Goal: Transaction & Acquisition: Obtain resource

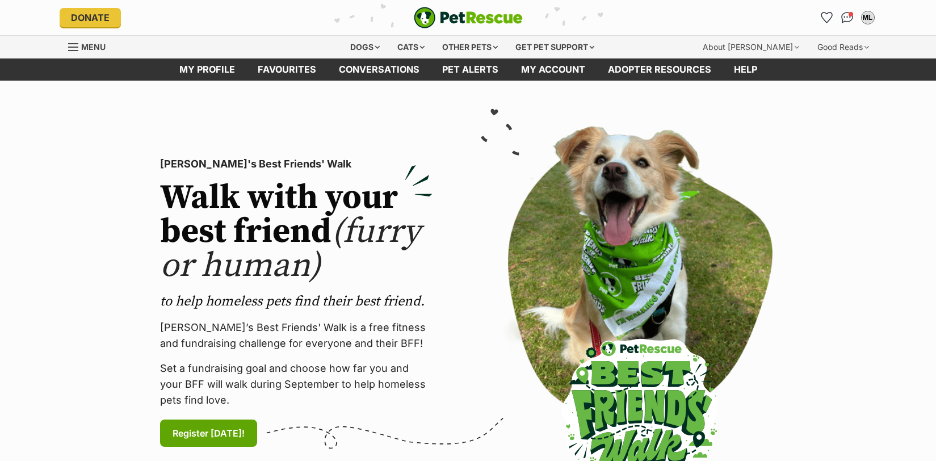
click at [934, 87] on section "PetRescue's Best Friends' Walk Walk with your best friend (furry or human) to h…" at bounding box center [468, 303] width 936 height 444
click at [346, 51] on div "Dogs" at bounding box center [364, 47] width 45 height 23
click at [368, 48] on div "Dogs" at bounding box center [364, 47] width 45 height 23
click at [371, 47] on div "Dogs" at bounding box center [364, 47] width 45 height 23
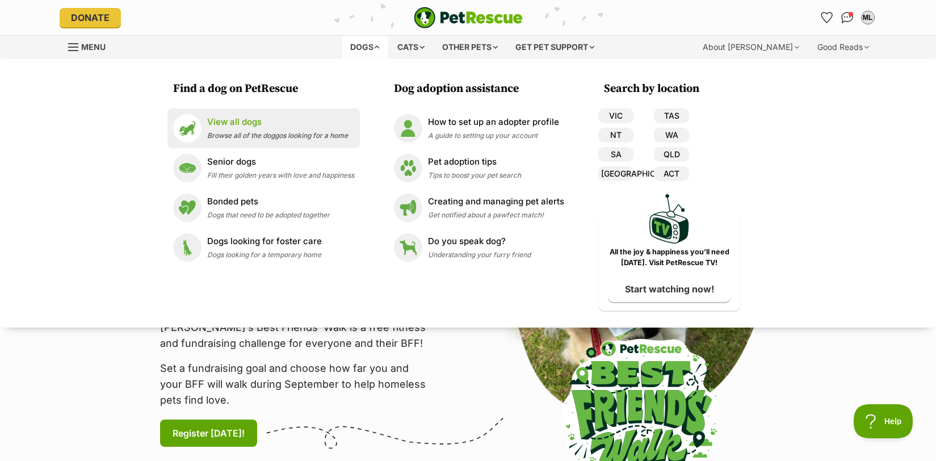
click at [283, 122] on p "View all dogs" at bounding box center [277, 122] width 141 height 13
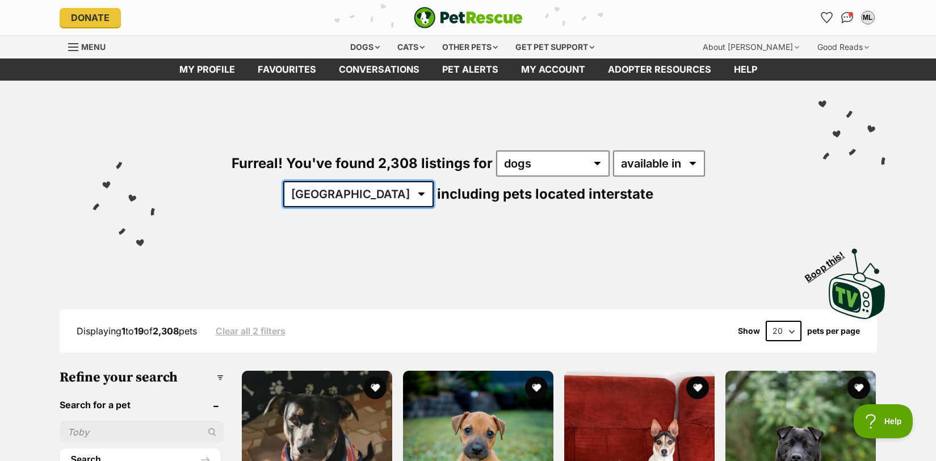
click at [434, 181] on select "Australia ACT NSW NT QLD SA TAS VIC WA" at bounding box center [358, 194] width 150 height 26
select select "[GEOGRAPHIC_DATA]"
click at [434, 181] on select "Australia ACT NSW NT QLD SA TAS VIC WA" at bounding box center [358, 194] width 150 height 26
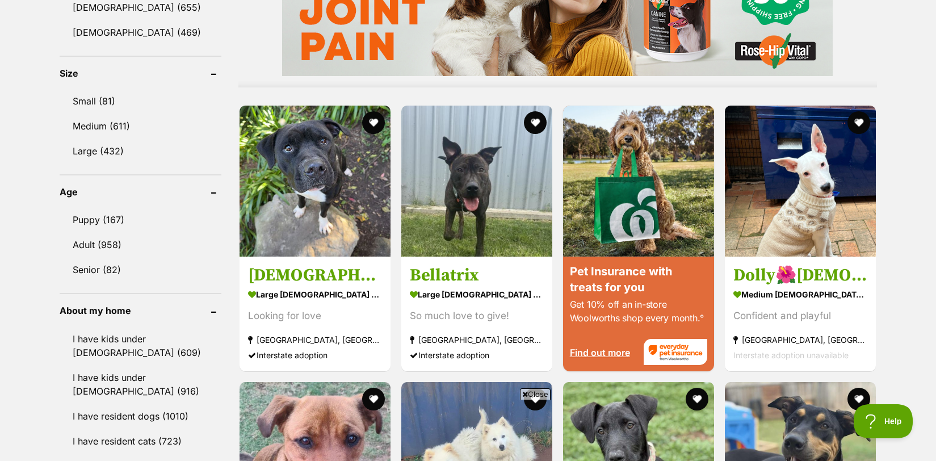
scroll to position [1016, 0]
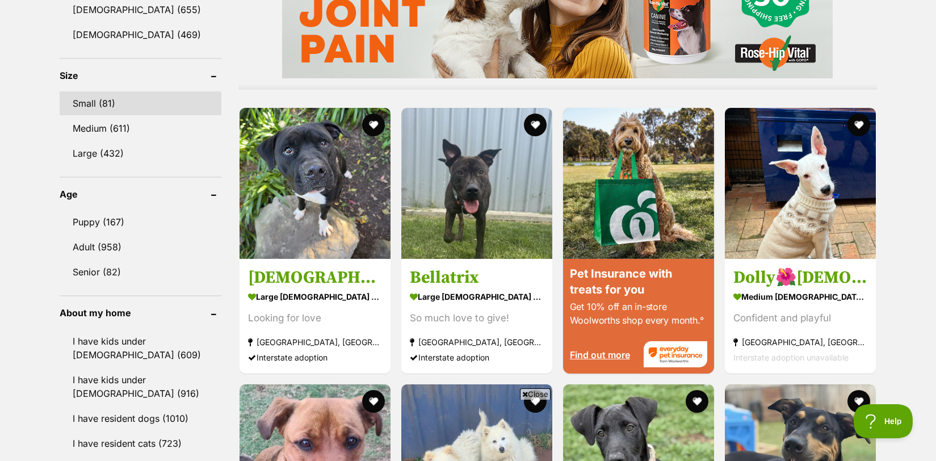
click at [70, 107] on link "Small (81)" at bounding box center [141, 103] width 162 height 24
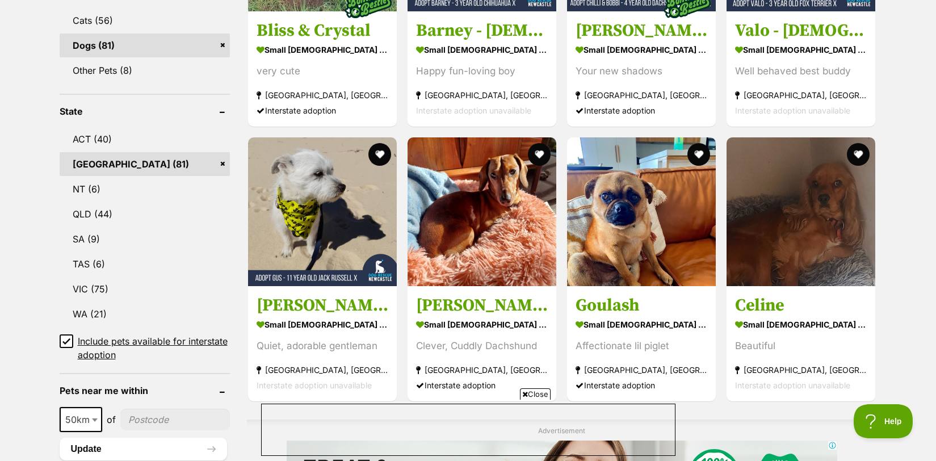
scroll to position [519, 0]
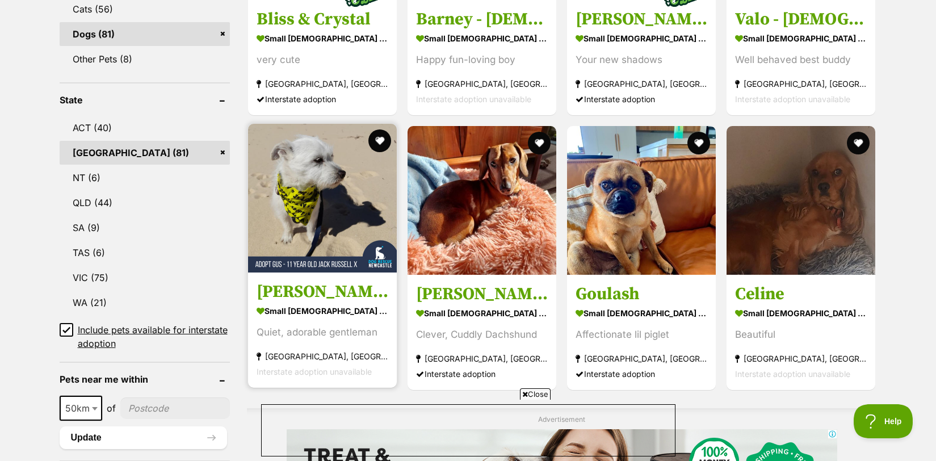
click at [297, 290] on h3 "Gus - 11 Year Old Jack Russell X" at bounding box center [323, 292] width 132 height 22
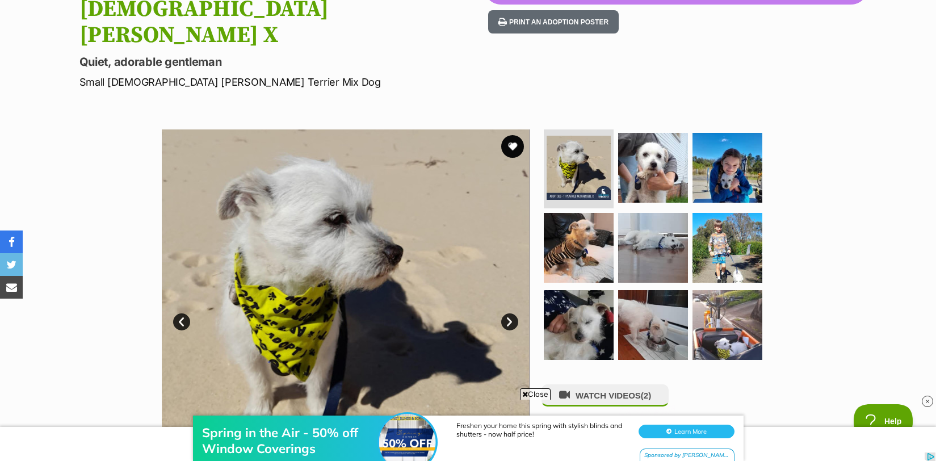
click at [505, 313] on link "Next" at bounding box center [509, 321] width 17 height 17
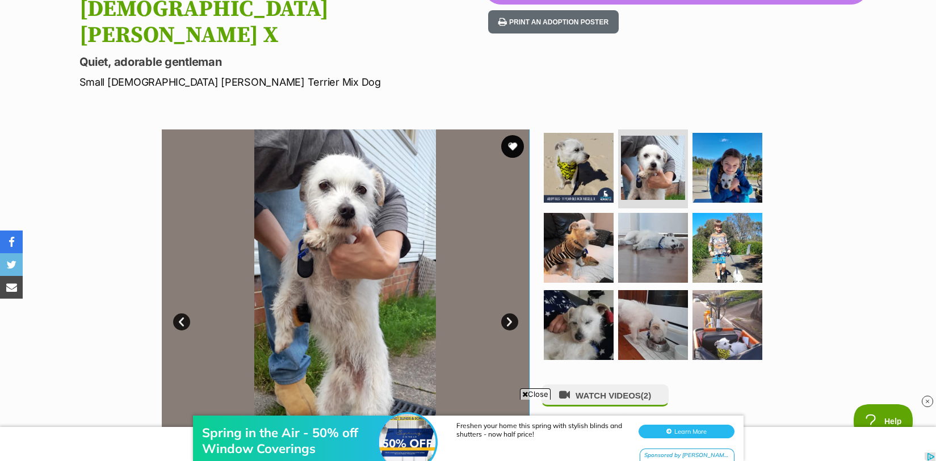
click at [505, 313] on link "Next" at bounding box center [509, 321] width 17 height 17
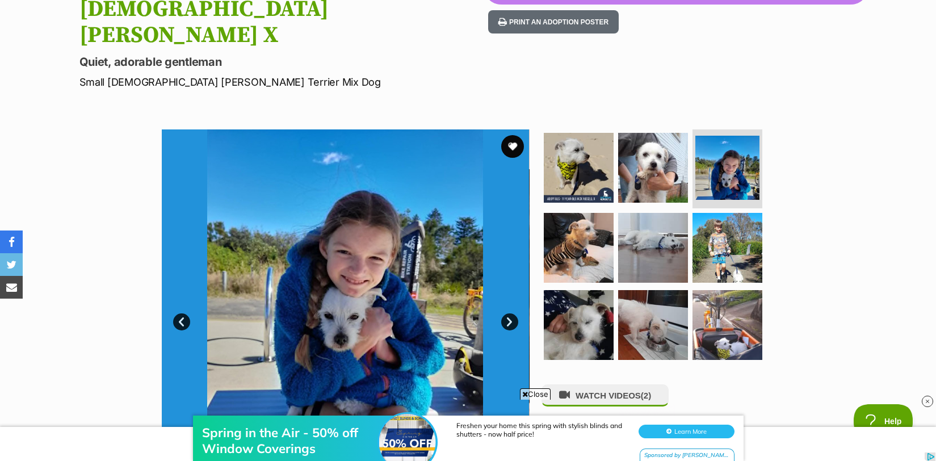
click at [505, 313] on link "Next" at bounding box center [509, 321] width 17 height 17
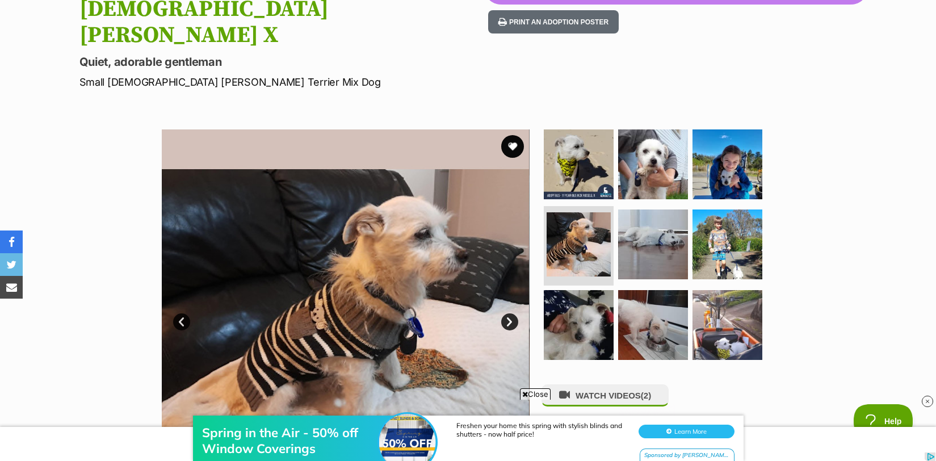
click at [505, 313] on link "Next" at bounding box center [509, 321] width 17 height 17
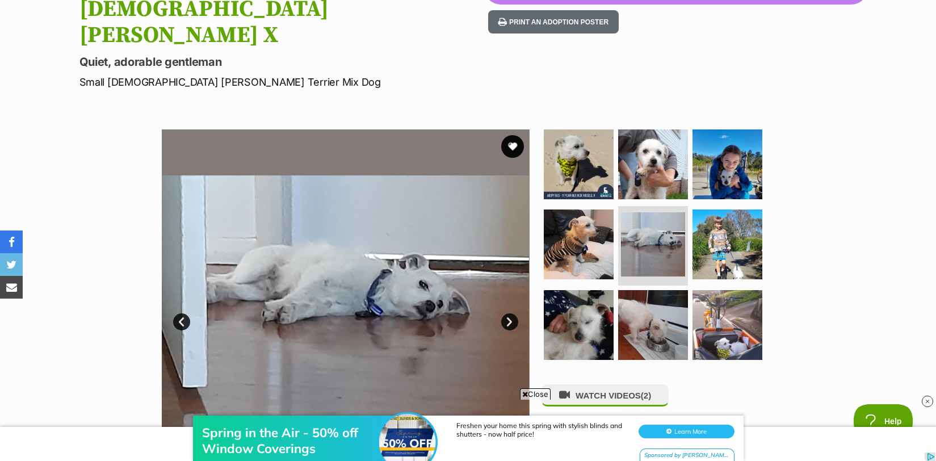
click at [505, 313] on link "Next" at bounding box center [509, 321] width 17 height 17
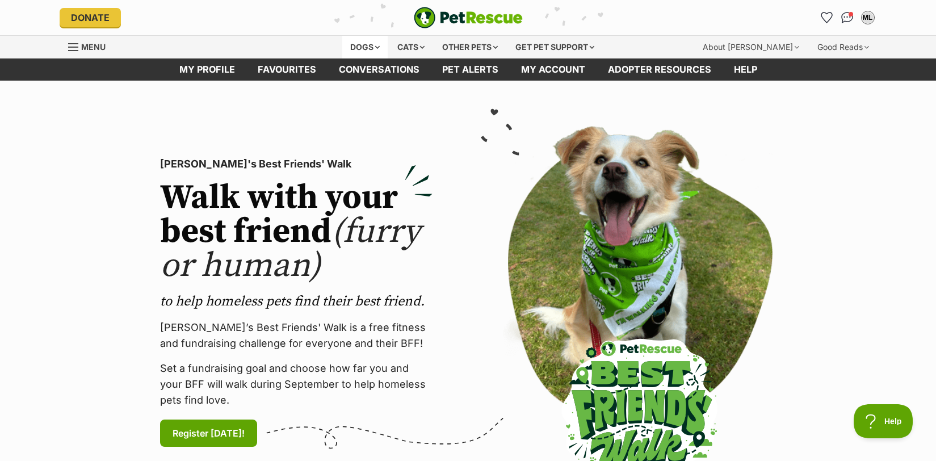
click at [369, 49] on div "Dogs" at bounding box center [364, 47] width 45 height 23
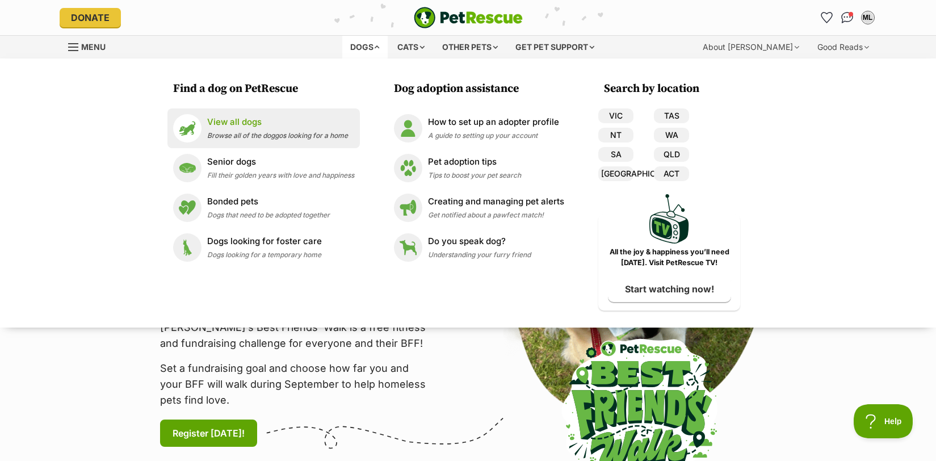
click at [247, 131] on span "Browse all of the doggos looking for a home" at bounding box center [277, 135] width 141 height 9
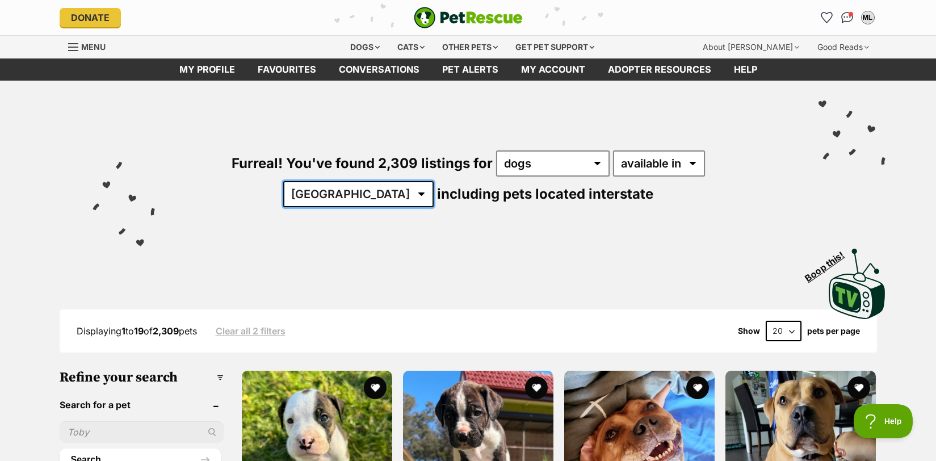
click at [434, 181] on select "Australia ACT NSW NT QLD SA TAS VIC WA" at bounding box center [358, 194] width 150 height 26
select select "[GEOGRAPHIC_DATA]"
click at [434, 181] on select "Australia ACT NSW NT QLD SA TAS VIC WA" at bounding box center [358, 194] width 150 height 26
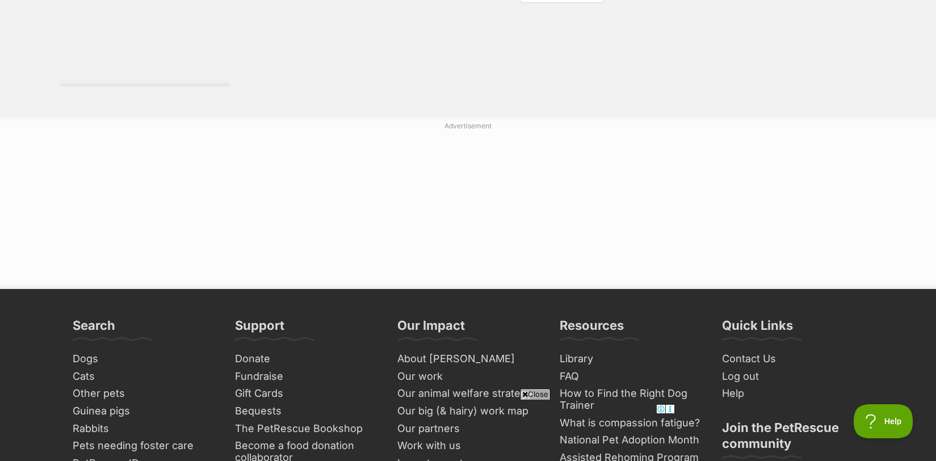
scroll to position [2029, 0]
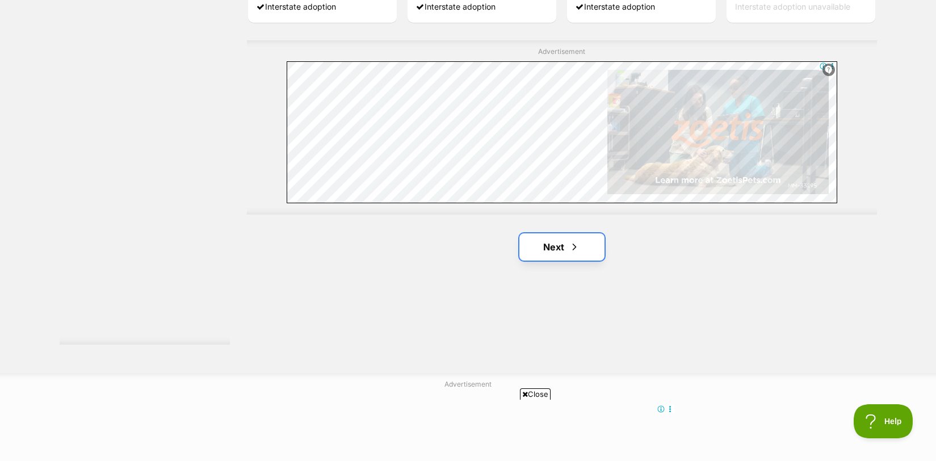
click at [559, 249] on link "Next" at bounding box center [561, 246] width 85 height 27
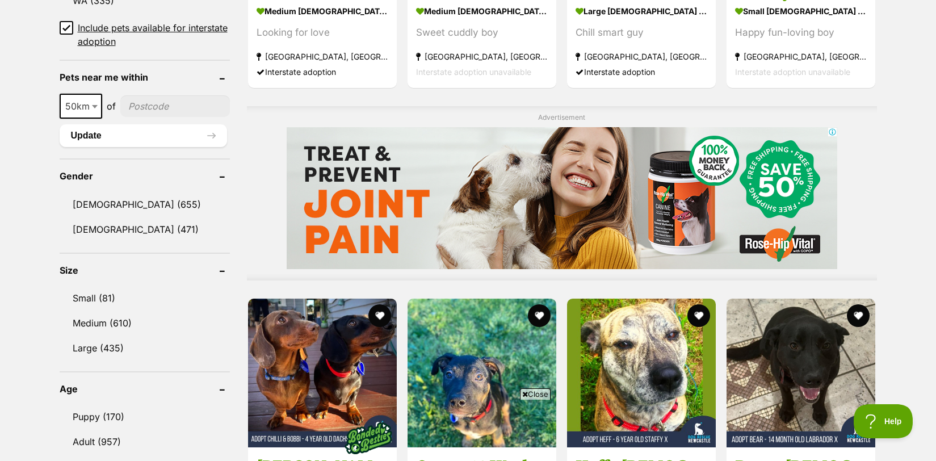
scroll to position [866, 0]
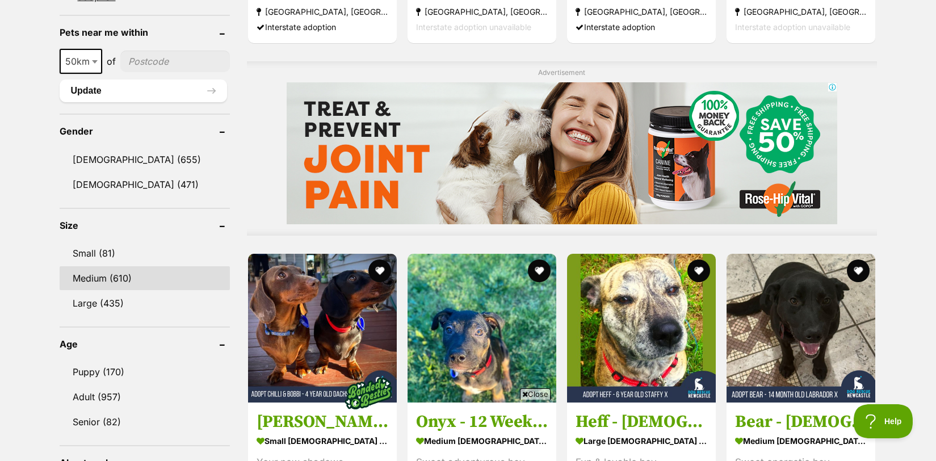
click at [84, 278] on link "Medium (610)" at bounding box center [145, 278] width 170 height 24
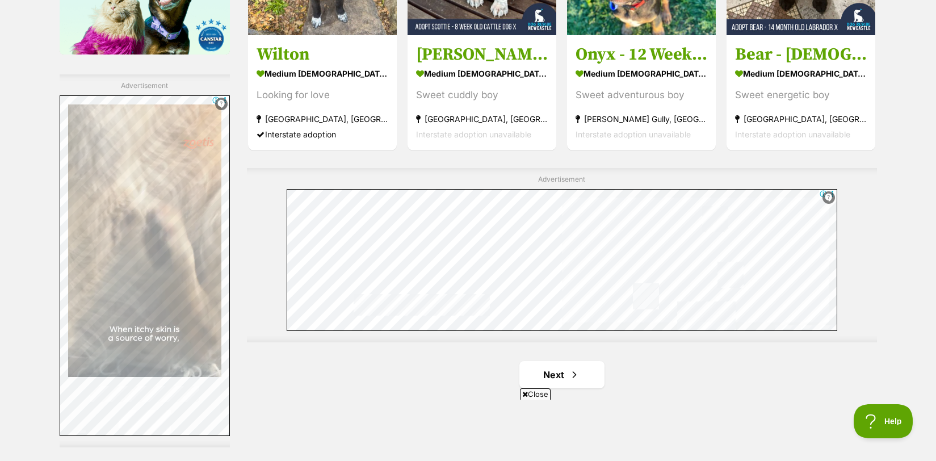
scroll to position [2061, 0]
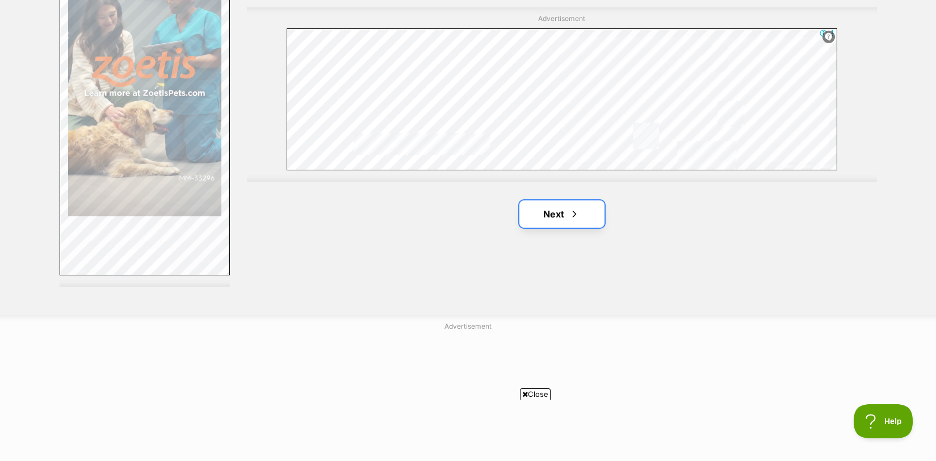
click at [548, 213] on link "Next" at bounding box center [561, 213] width 85 height 27
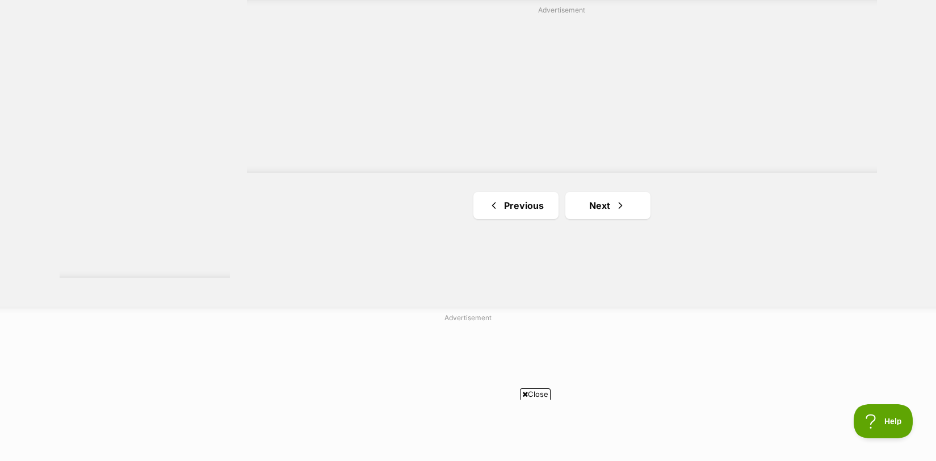
scroll to position [2087, 0]
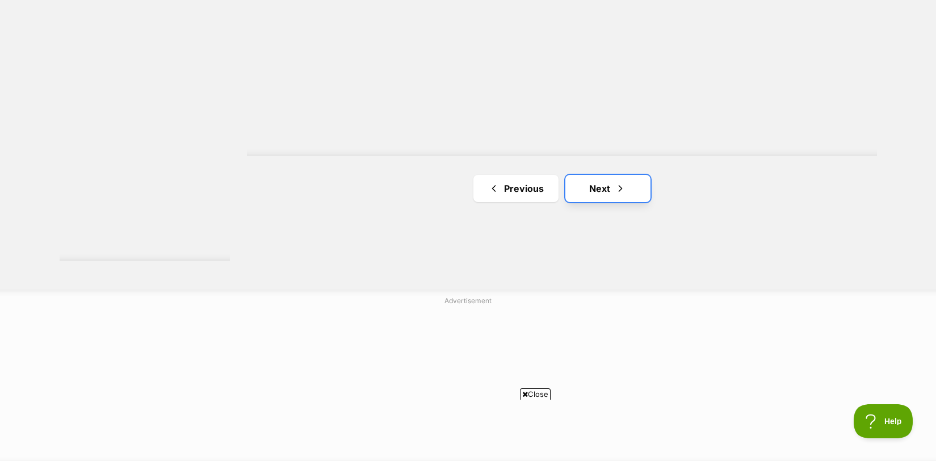
click at [599, 187] on link "Next" at bounding box center [607, 188] width 85 height 27
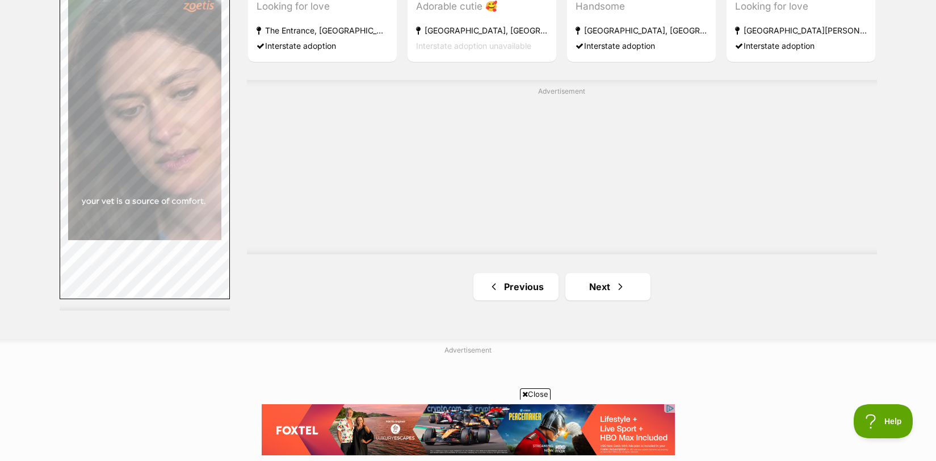
scroll to position [2063, 0]
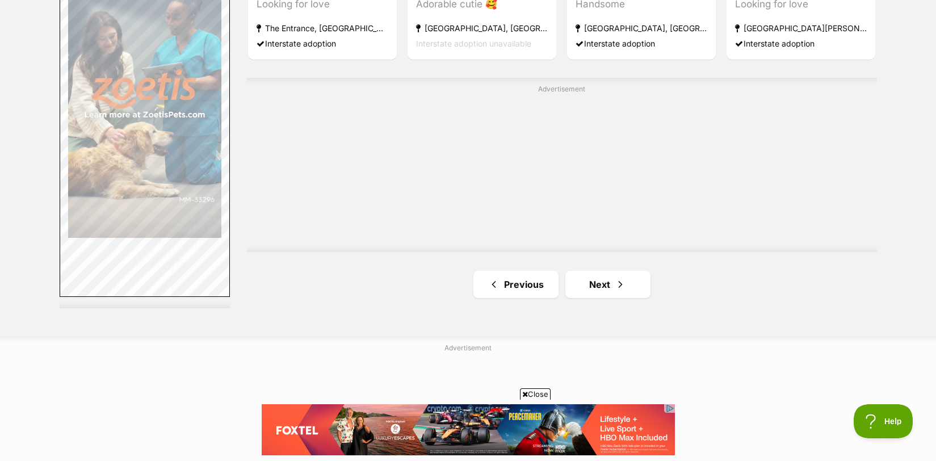
drag, startPoint x: 939, startPoint y: 50, endPoint x: 948, endPoint y: 360, distance: 310.1
click at [590, 290] on link "Next" at bounding box center [607, 284] width 85 height 27
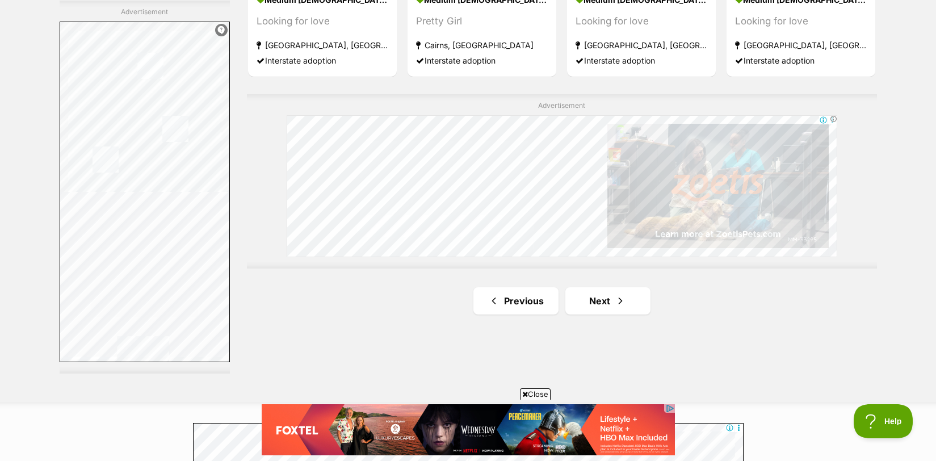
scroll to position [2066, 0]
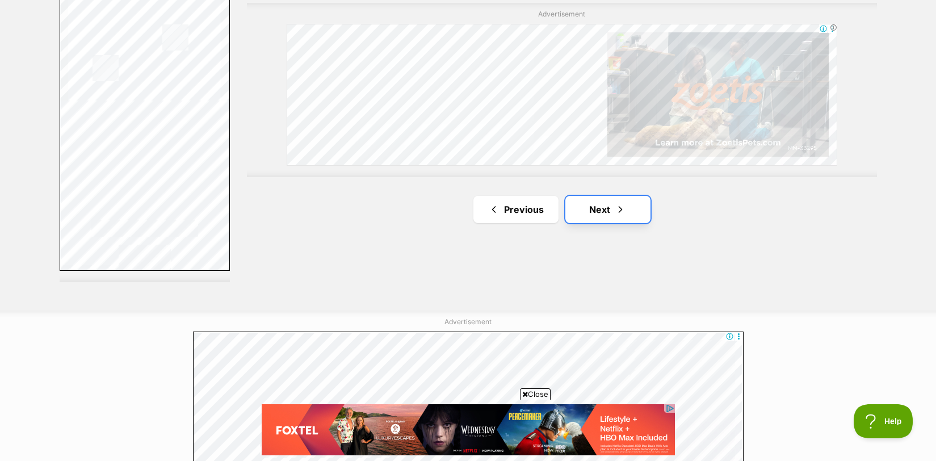
click at [592, 209] on link "Next" at bounding box center [607, 209] width 85 height 27
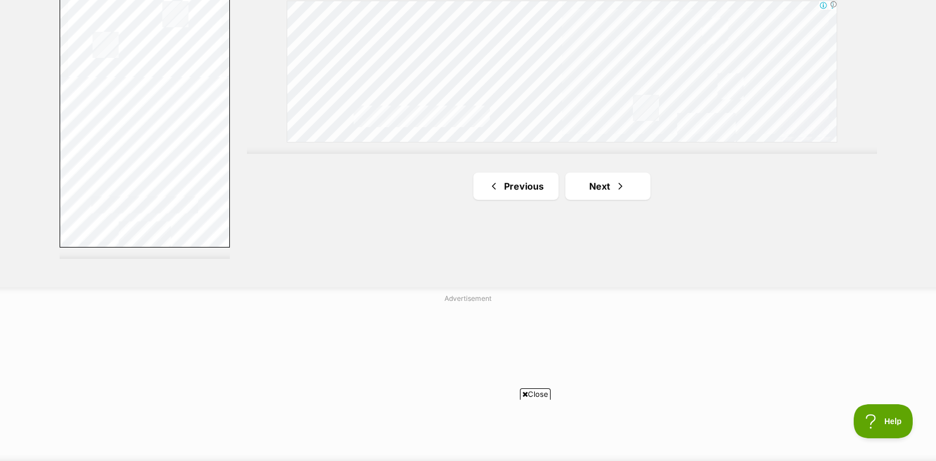
scroll to position [2099, 0]
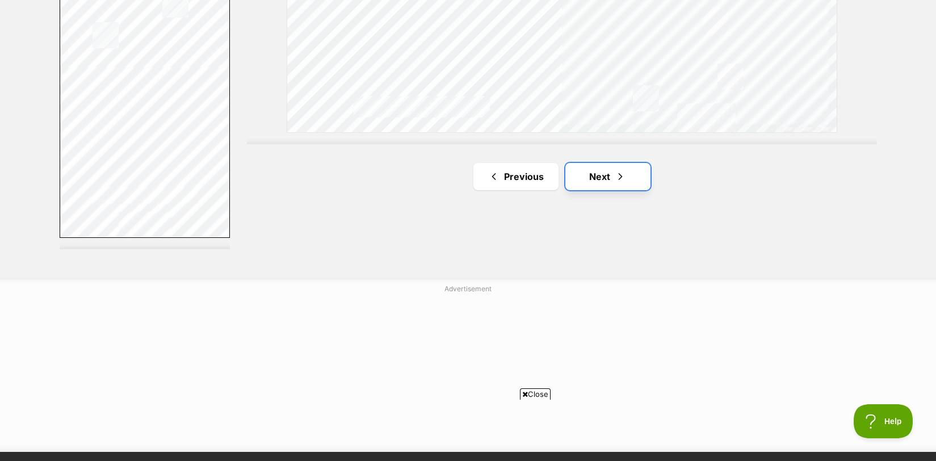
click at [593, 173] on link "Next" at bounding box center [607, 176] width 85 height 27
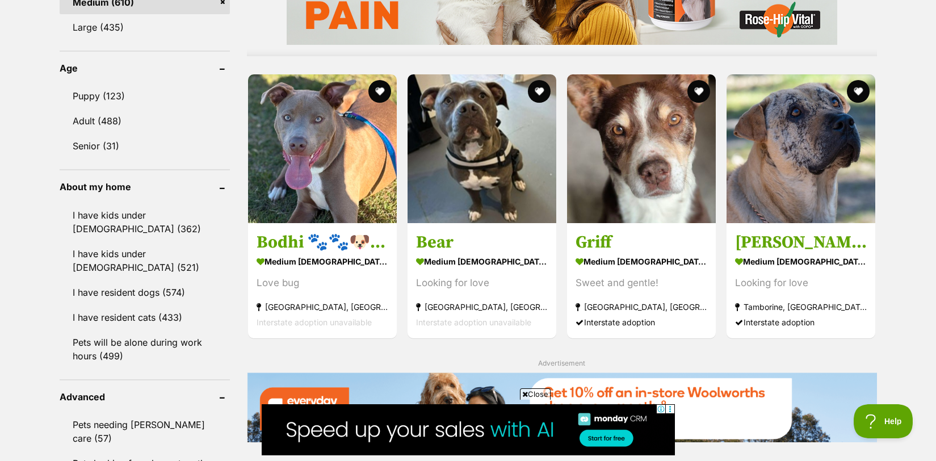
scroll to position [1119, 0]
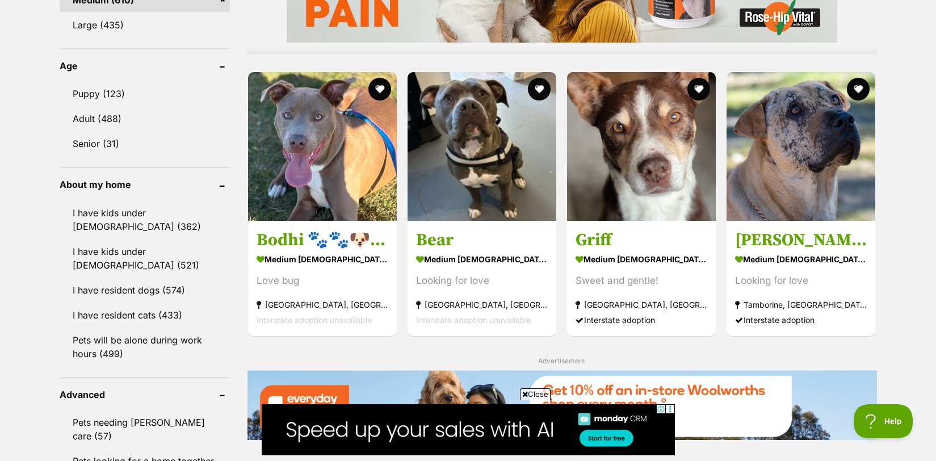
drag, startPoint x: 939, startPoint y: 49, endPoint x: 947, endPoint y: 224, distance: 175.0
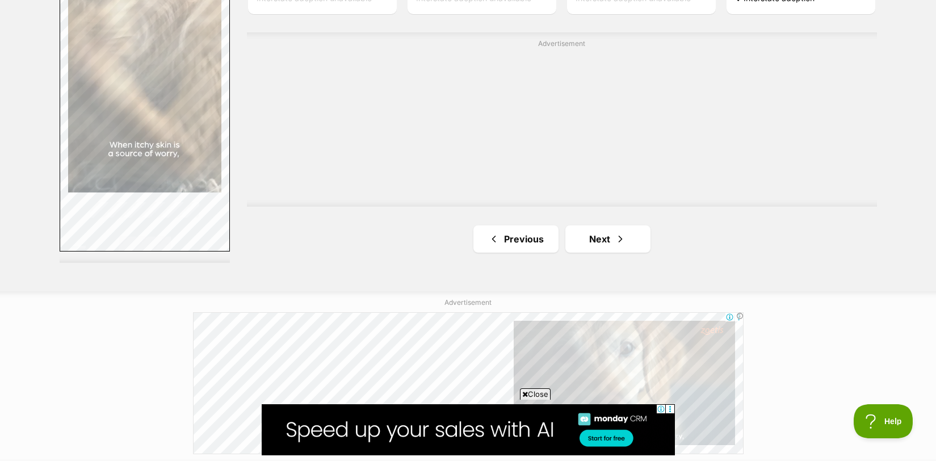
scroll to position [2110, 0]
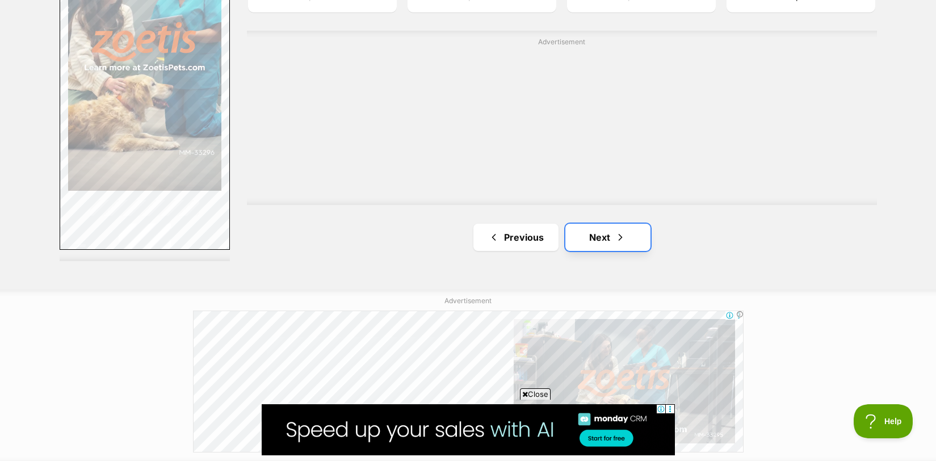
click at [603, 235] on link "Next" at bounding box center [607, 237] width 85 height 27
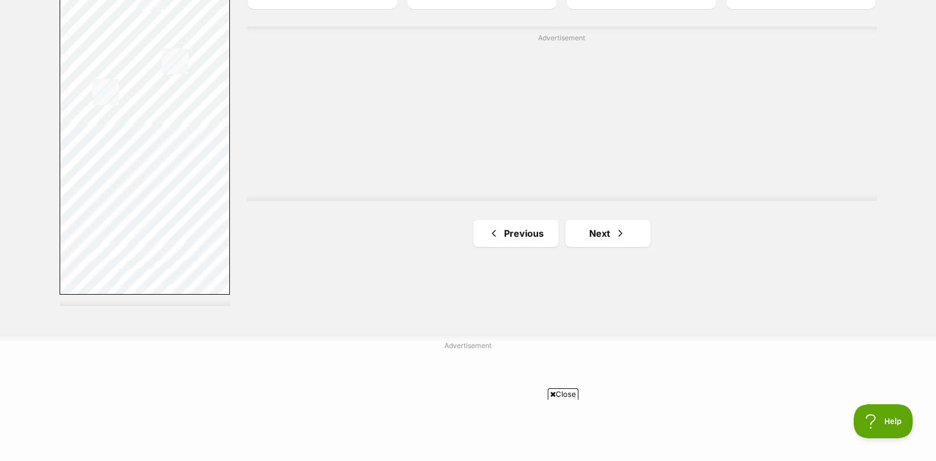
scroll to position [2040, 0]
click at [599, 233] on link "Next" at bounding box center [607, 235] width 85 height 27
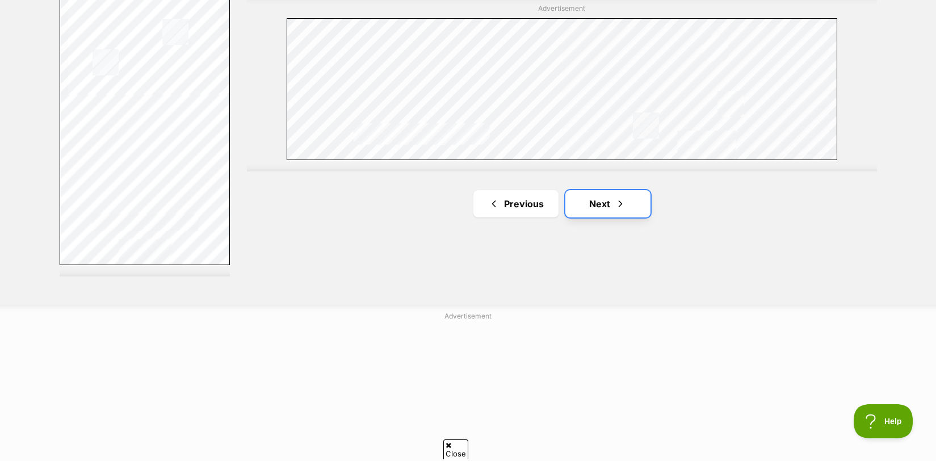
click at [601, 196] on link "Next" at bounding box center [607, 203] width 85 height 27
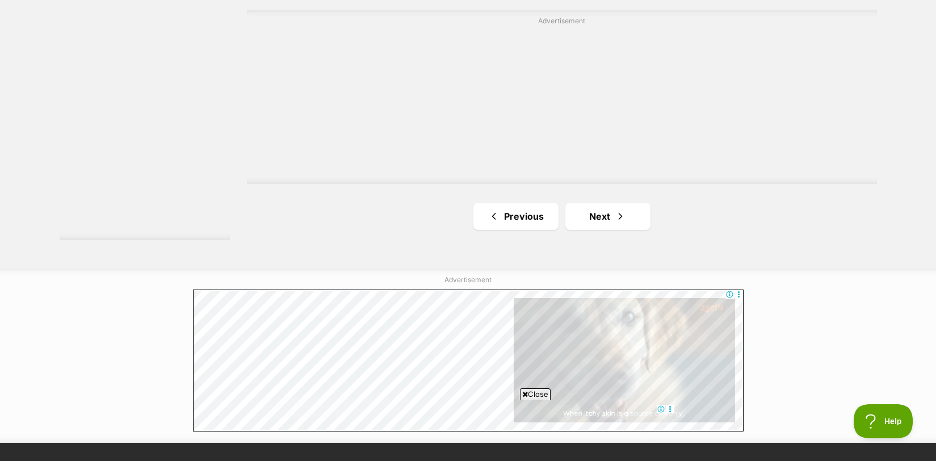
scroll to position [2133, 0]
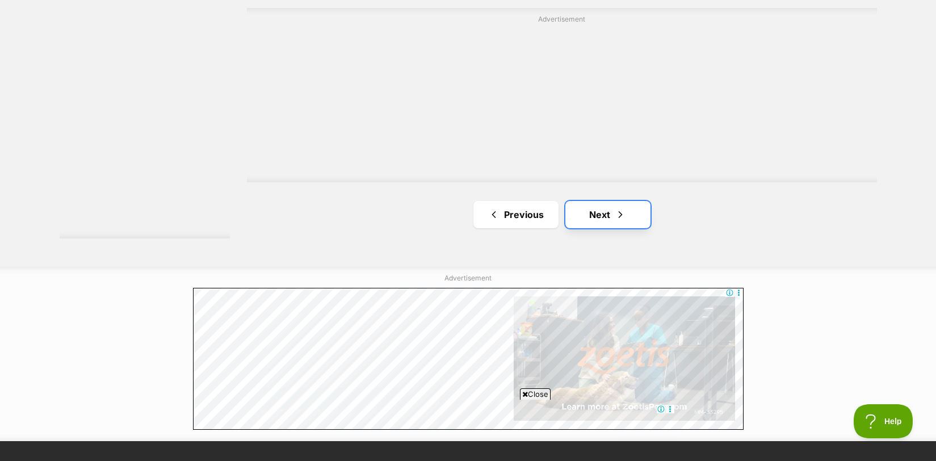
click at [600, 219] on link "Next" at bounding box center [607, 214] width 85 height 27
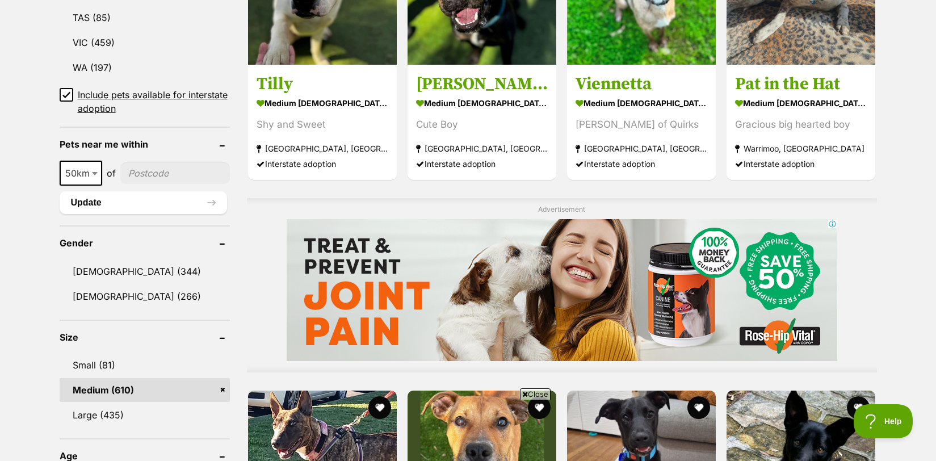
scroll to position [1035, 0]
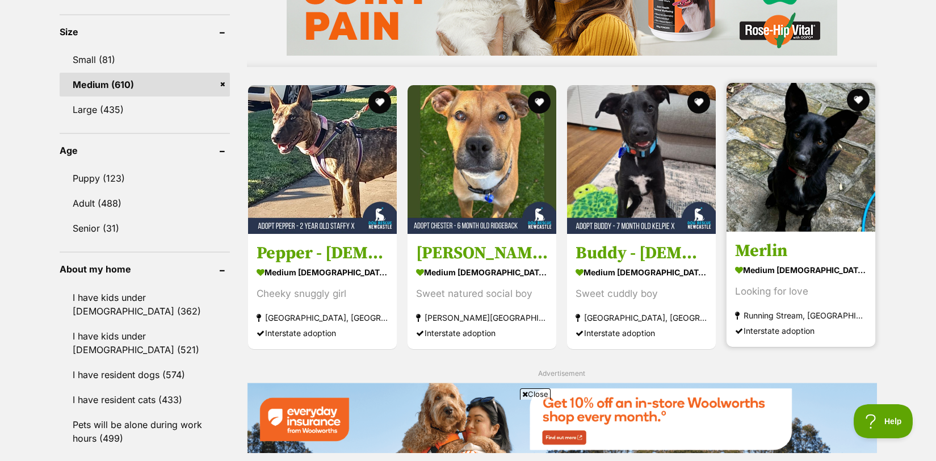
click at [767, 247] on h3 "Merlin" at bounding box center [801, 251] width 132 height 22
